Goal: Task Accomplishment & Management: Manage account settings

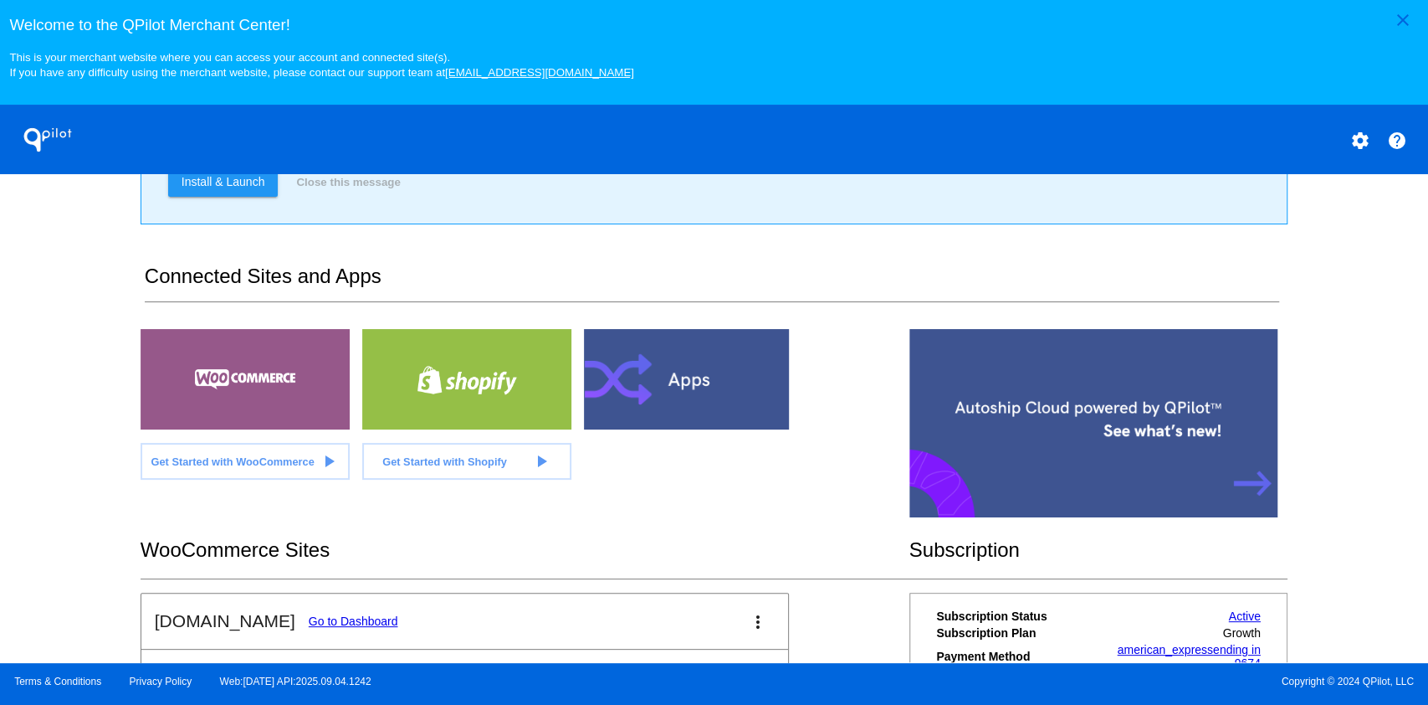
scroll to position [295, 0]
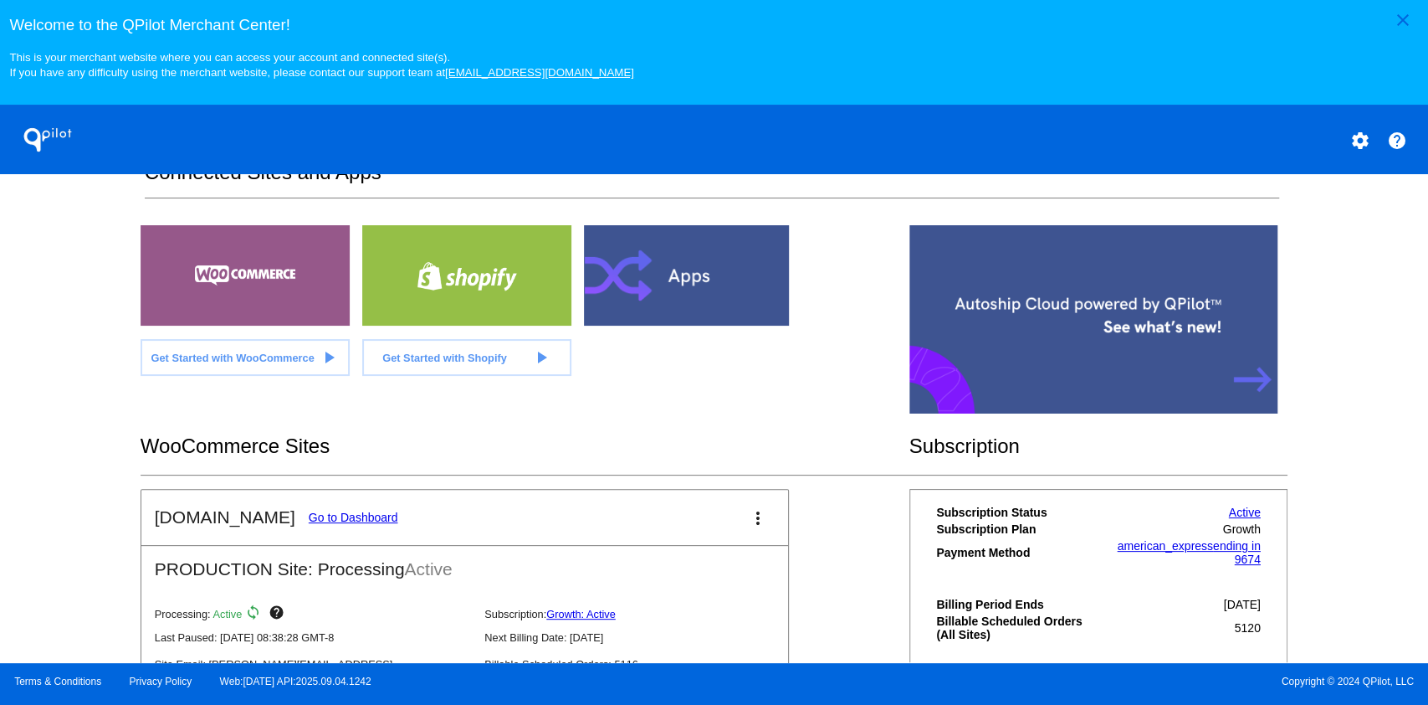
click at [355, 520] on link "Go to Dashboard" at bounding box center [354, 516] width 90 height 13
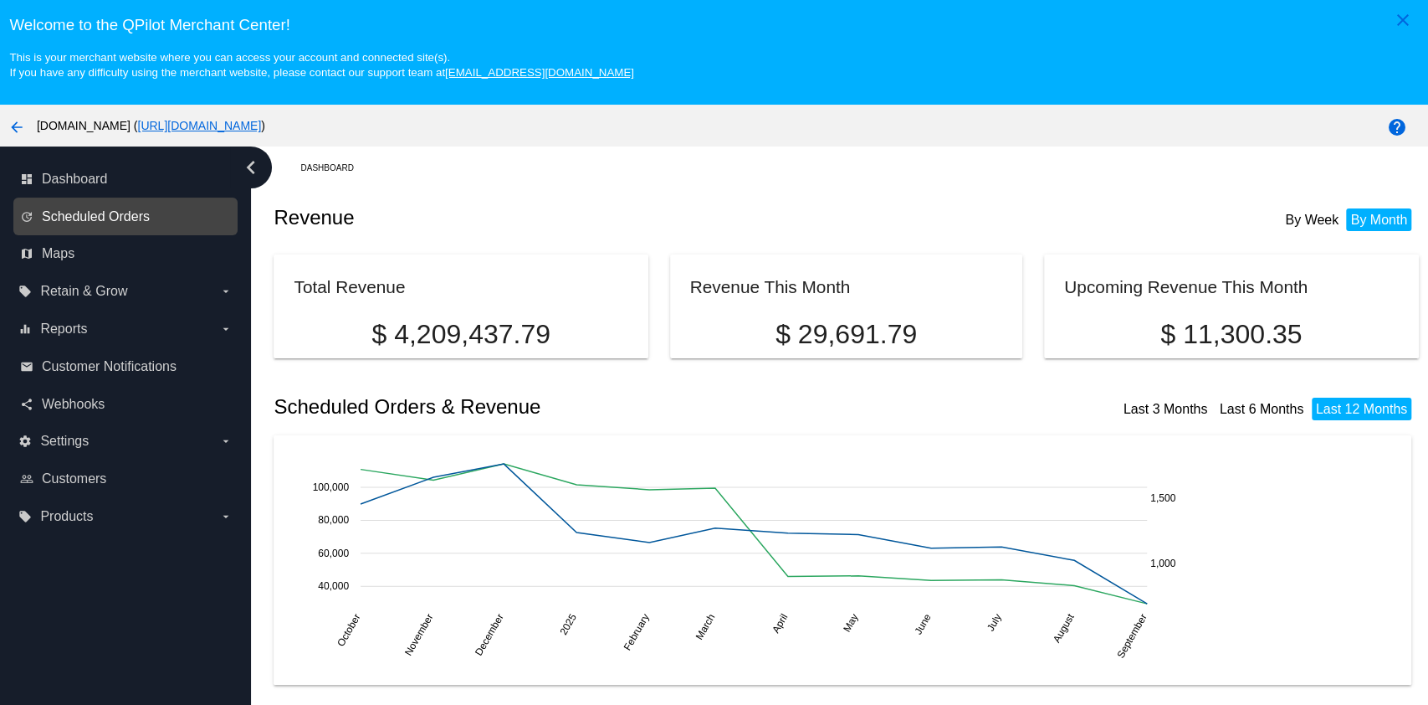
click at [146, 210] on span "Scheduled Orders" at bounding box center [96, 216] width 108 height 15
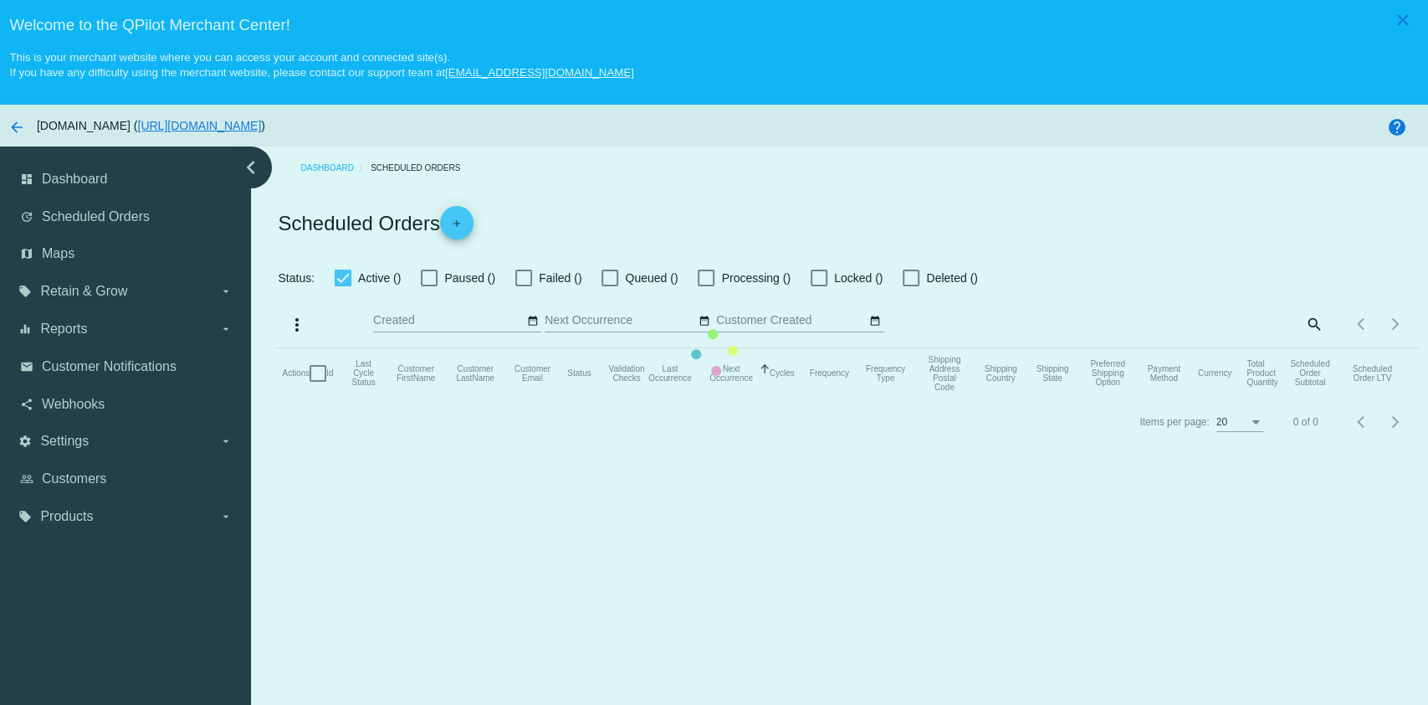
checkbox input "true"
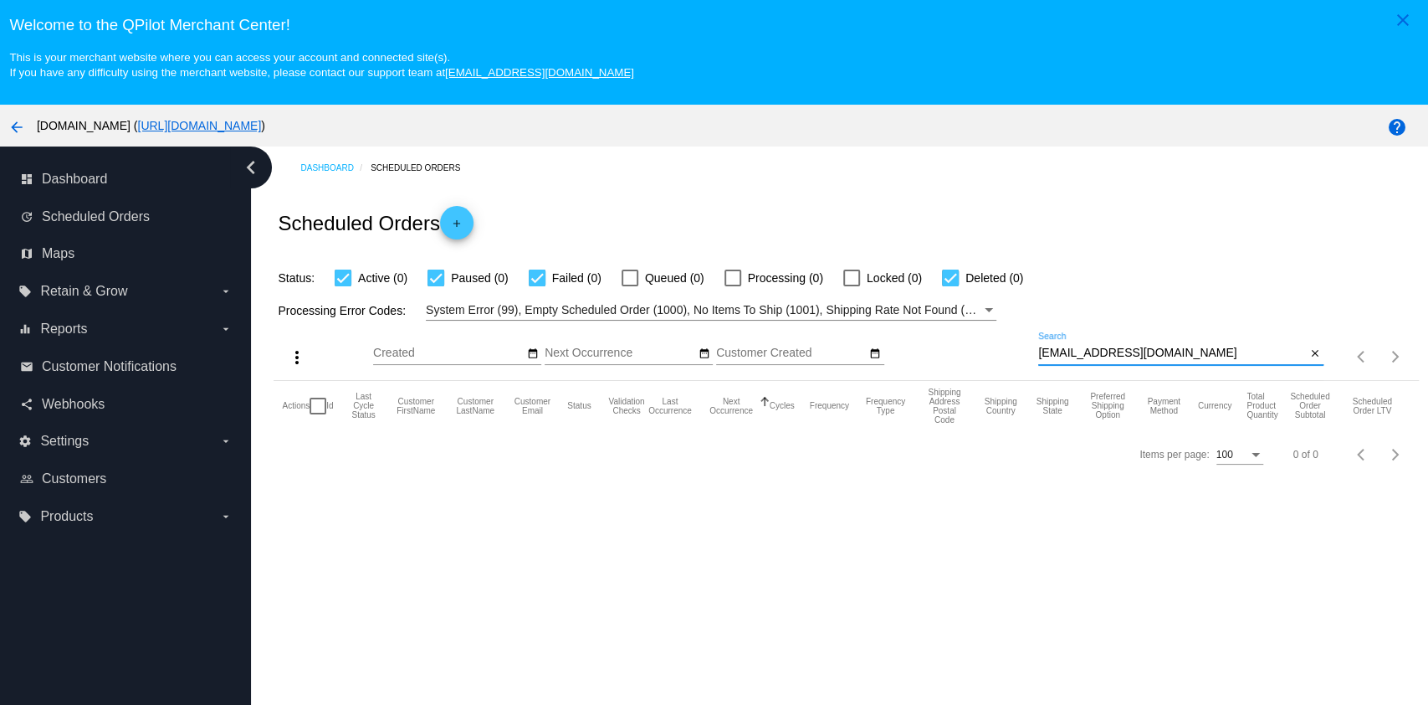
click at [1156, 355] on input "[EMAIL_ADDRESS][DOMAIN_NAME]" at bounding box center [1172, 352] width 268 height 13
